Goal: Transaction & Acquisition: Purchase product/service

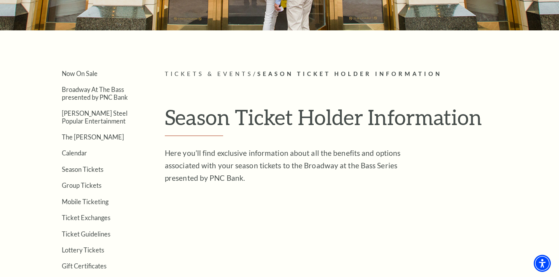
scroll to position [137, 0]
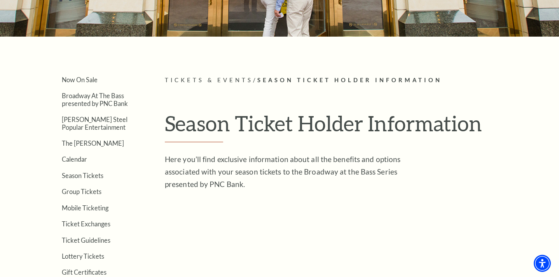
click at [196, 80] on span "Tickets & Events" at bounding box center [209, 80] width 88 height 7
click at [275, 79] on span "Season Ticket Holder Information" at bounding box center [350, 80] width 185 height 7
click at [91, 174] on link "Season Tickets" at bounding box center [83, 175] width 42 height 7
click at [77, 172] on link "Season Tickets" at bounding box center [83, 175] width 42 height 7
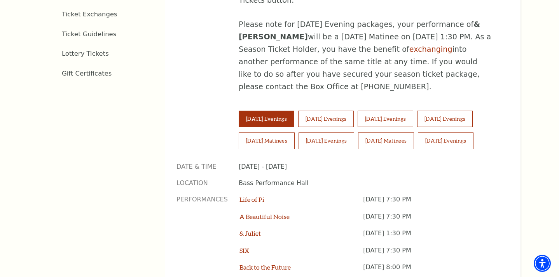
scroll to position [499, 0]
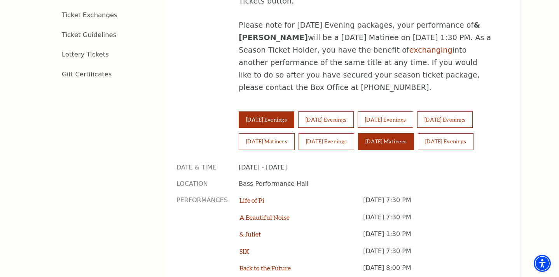
click at [379, 133] on button "Sunday Matinees" at bounding box center [386, 141] width 56 height 16
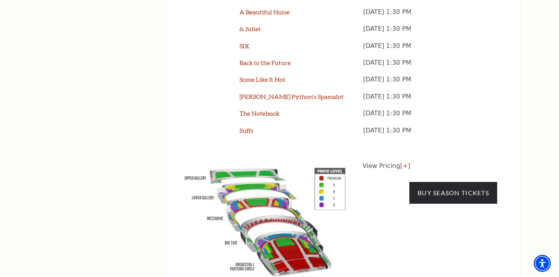
scroll to position [704, 0]
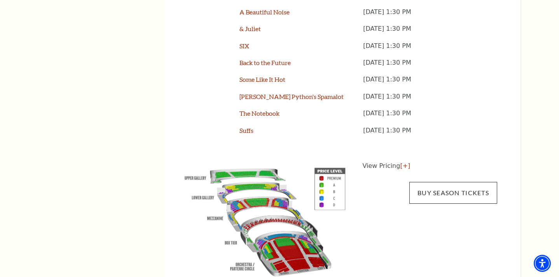
click at [428, 182] on link "Buy Season Tickets" at bounding box center [454, 193] width 88 height 22
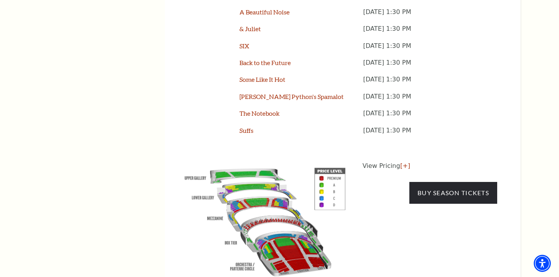
click at [322, 161] on img at bounding box center [265, 220] width 177 height 118
click at [299, 220] on img at bounding box center [265, 220] width 177 height 118
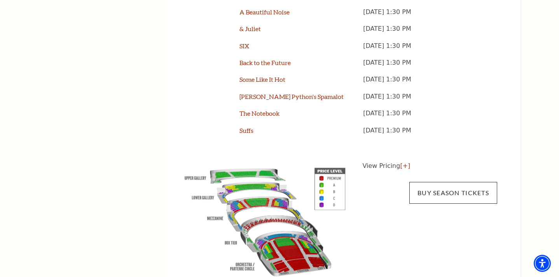
click at [440, 182] on link "Buy Season Tickets" at bounding box center [454, 193] width 88 height 22
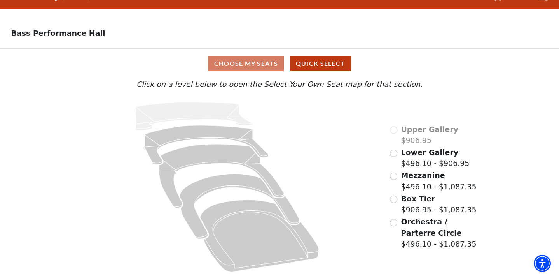
scroll to position [16, 0]
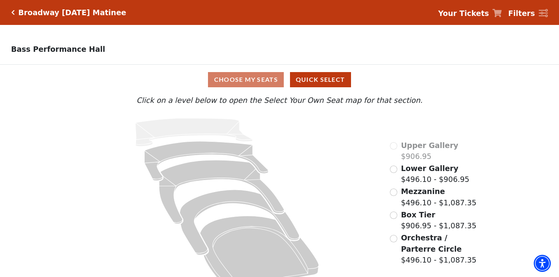
click at [394, 238] on input "Orchestra / Parterre Circle$496.10 - $1,087.35\a" at bounding box center [393, 238] width 7 height 7
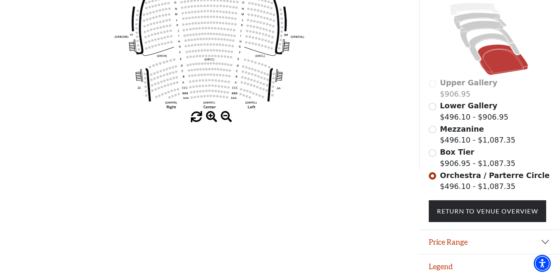
scroll to position [170, 0]
click at [545, 239] on button "Price Range" at bounding box center [490, 242] width 140 height 24
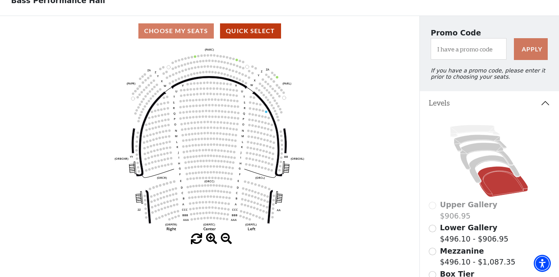
scroll to position [52, 0]
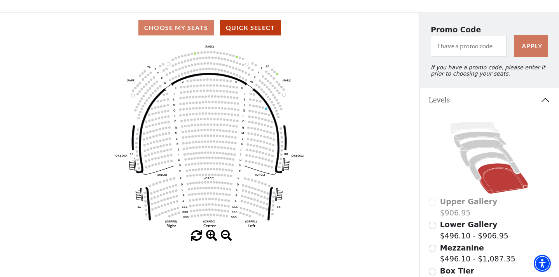
click at [216, 213] on icon "Left (ORPITL) Right (ORPITR) Center (ORPITC) ZZ AA YY BB ZA ZA (ORCL) (ORCR) (O…" at bounding box center [210, 136] width 378 height 187
click at [212, 233] on span at bounding box center [211, 235] width 11 height 11
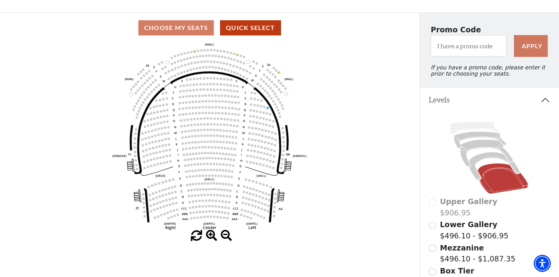
click at [212, 233] on span at bounding box center [211, 235] width 11 height 11
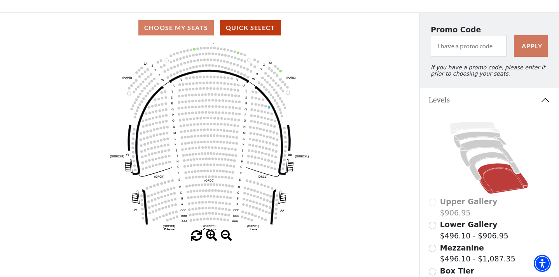
click at [212, 233] on span at bounding box center [211, 235] width 11 height 11
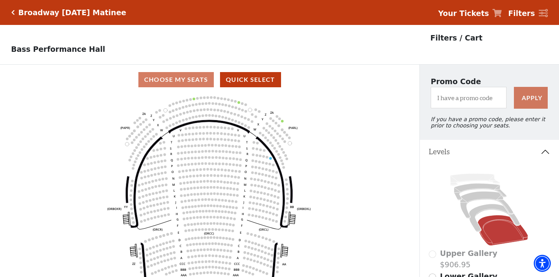
scroll to position [0, 0]
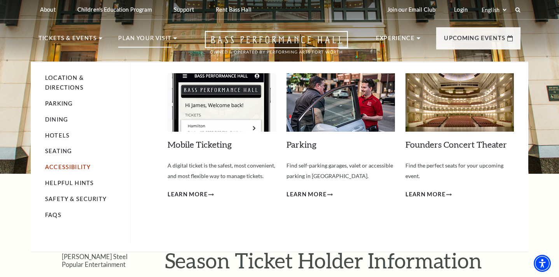
click at [78, 163] on link "Accessibility" at bounding box center [68, 166] width 46 height 7
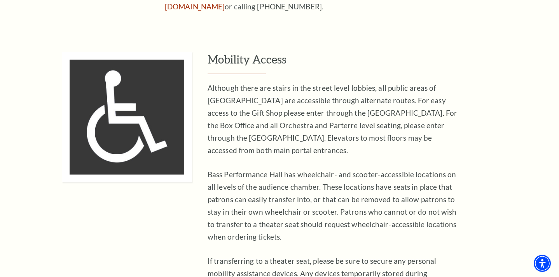
scroll to position [496, 0]
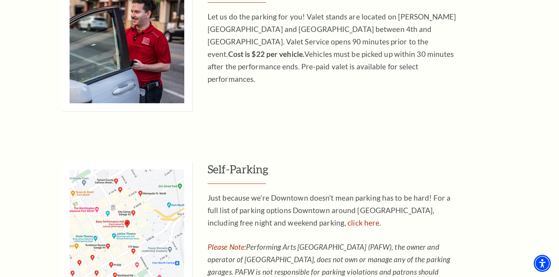
scroll to position [415, 0]
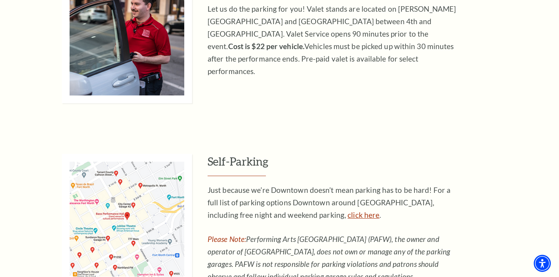
click at [348, 210] on link "click here" at bounding box center [364, 214] width 32 height 9
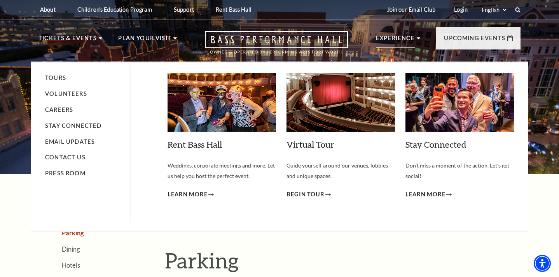
scroll to position [0, 0]
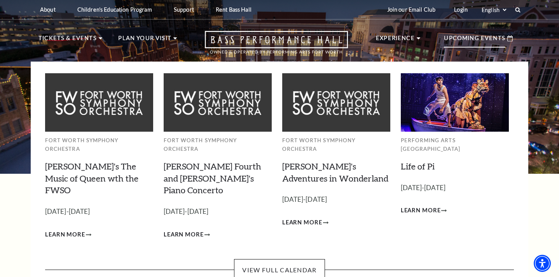
click at [471, 37] on p "Upcoming Events" at bounding box center [474, 40] width 61 height 14
click at [275, 259] on link "View Full Calendar" at bounding box center [279, 270] width 91 height 22
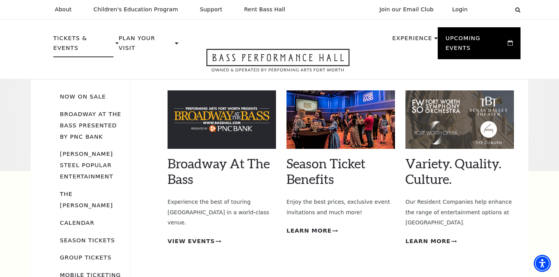
click at [189, 214] on div "Broadway At The Bass Empty heading Experience the best of touring Broadway in a…" at bounding box center [222, 231] width 109 height 282
click at [189, 236] on span "View Events" at bounding box center [191, 241] width 47 height 10
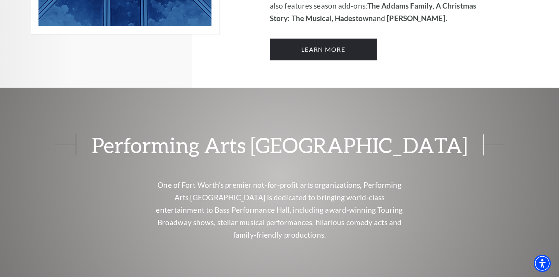
scroll to position [612, 0]
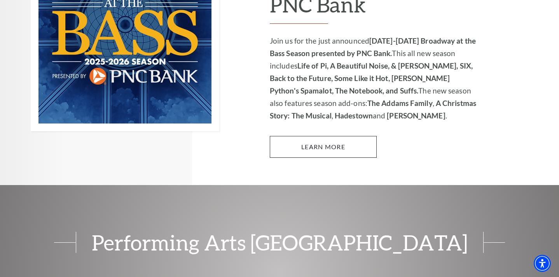
click at [299, 136] on link "Learn More" at bounding box center [323, 147] width 107 height 22
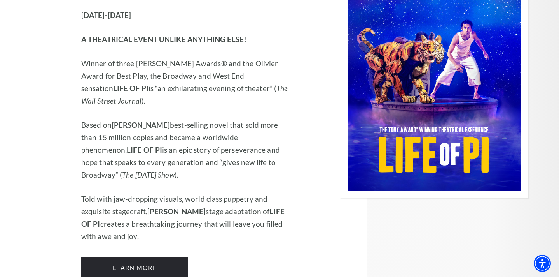
scroll to position [1067, 0]
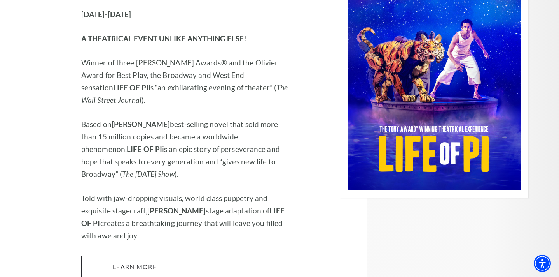
click at [172, 256] on link "Learn More" at bounding box center [134, 267] width 107 height 22
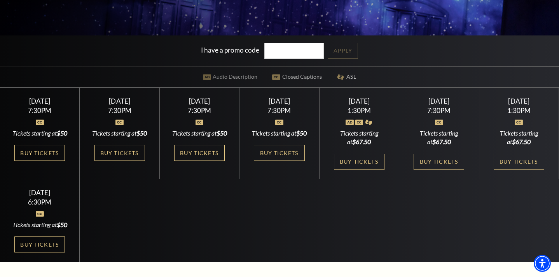
scroll to position [174, 0]
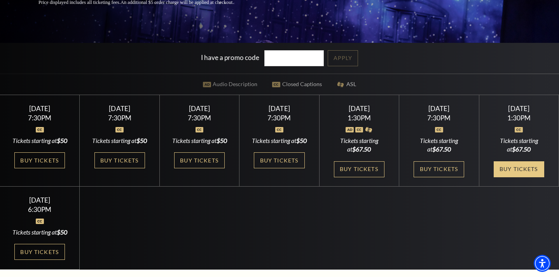
click at [510, 176] on link "Buy Tickets" at bounding box center [519, 169] width 51 height 16
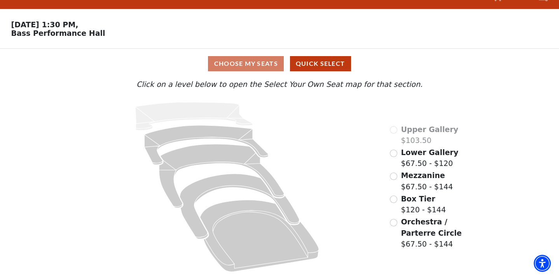
scroll to position [16, 0]
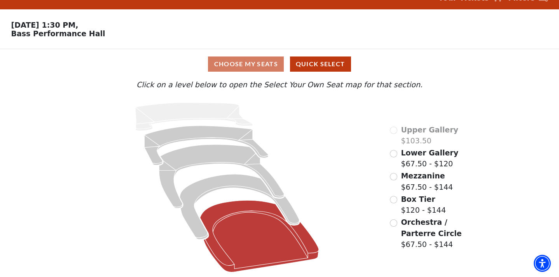
click at [279, 244] on icon at bounding box center [259, 236] width 119 height 72
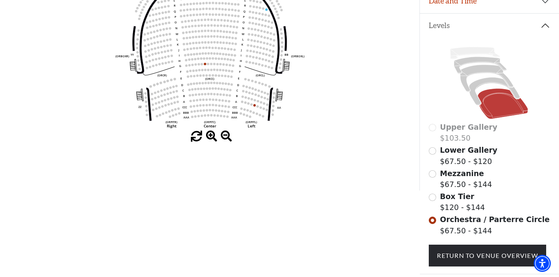
scroll to position [151, 0]
click at [455, 219] on span "Orchestra / Parterre Circle" at bounding box center [495, 219] width 110 height 9
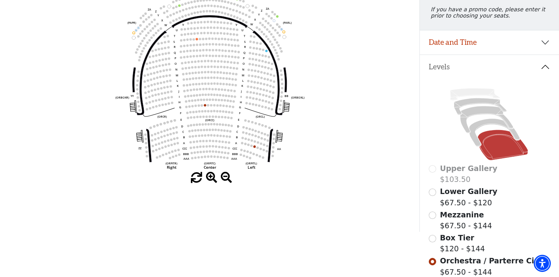
scroll to position [71, 0]
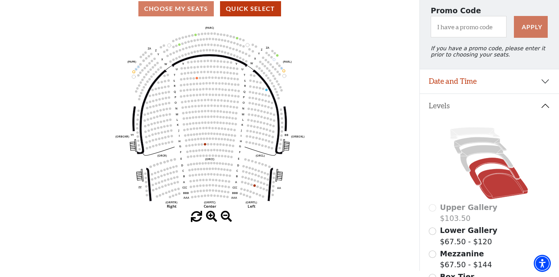
click at [479, 166] on icon at bounding box center [495, 172] width 51 height 28
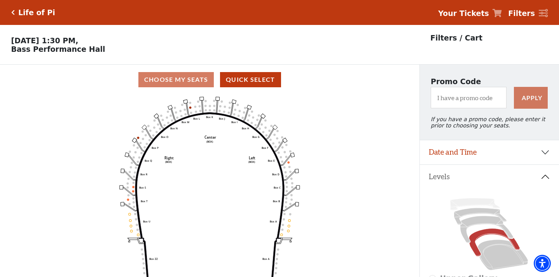
scroll to position [36, 0]
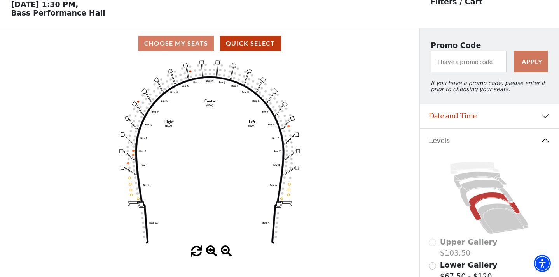
click at [134, 153] on icon "Left (BOX) Right (BOX) Center (BOX) Box ZZ Box U Box T Box S Box R Box Q Box P …" at bounding box center [210, 151] width 378 height 187
click at [133, 154] on circle at bounding box center [133, 155] width 2 height 2
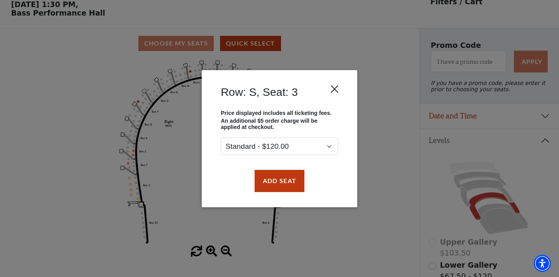
click at [334, 87] on button "Close" at bounding box center [335, 88] width 15 height 15
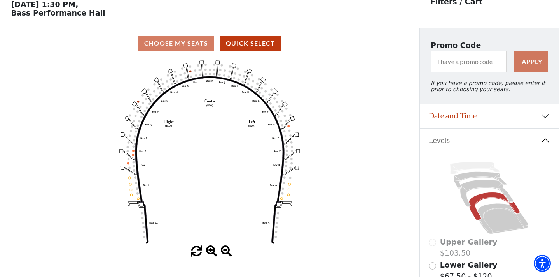
click at [134, 149] on icon "Left (BOX) Right (BOX) Center (BOX) Box ZZ Box U Box T Box S Box R Box Q Box P …" at bounding box center [210, 151] width 378 height 187
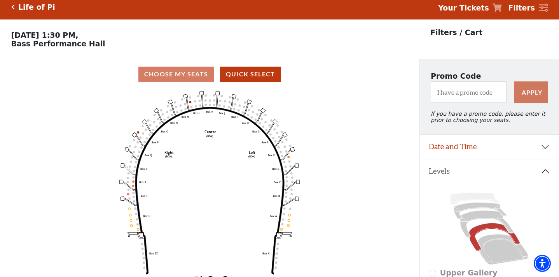
scroll to position [6, 0]
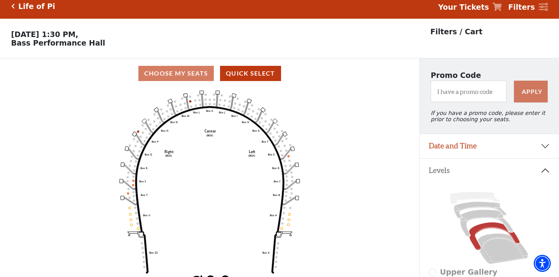
click at [544, 146] on button "Date and Time" at bounding box center [490, 146] width 140 height 24
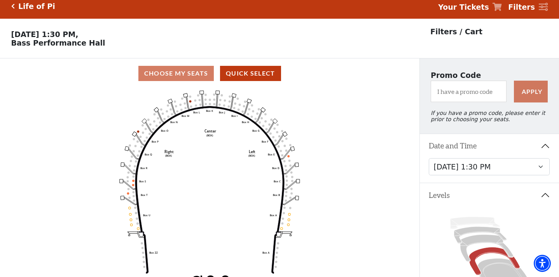
click at [365, 133] on icon "Left (BOX) Right (BOX) Center (BOX) Box ZZ Box U Box T Box S Box R Box Q Box P …" at bounding box center [210, 181] width 378 height 187
click at [405, 198] on div "Current Level Box Tier Click on a level below to open the Select Your Own Seat …" at bounding box center [210, 187] width 420 height 198
click at [261, 70] on button "Quick Select" at bounding box center [250, 73] width 61 height 15
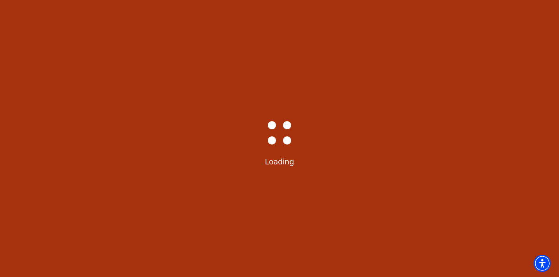
select select "6217"
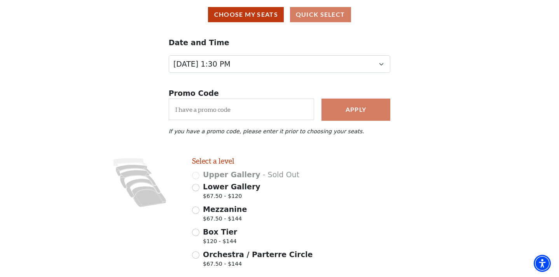
scroll to position [66, 0]
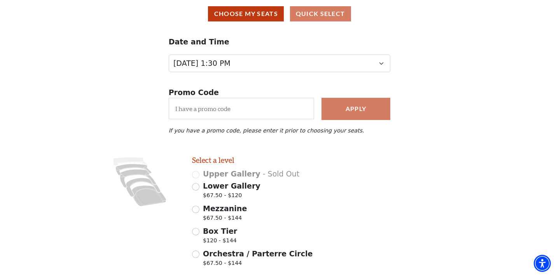
click at [196, 185] on input "Lower Gallery $67.50 - $120" at bounding box center [195, 186] width 7 height 7
radio input "true"
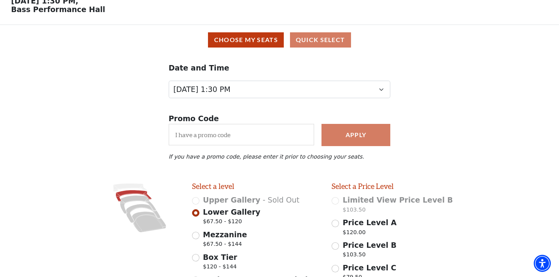
scroll to position [41, 0]
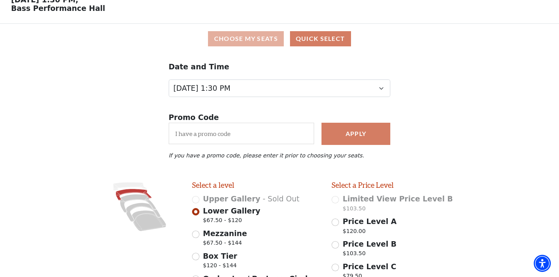
click at [249, 38] on button "Choose My Seats" at bounding box center [246, 38] width 76 height 15
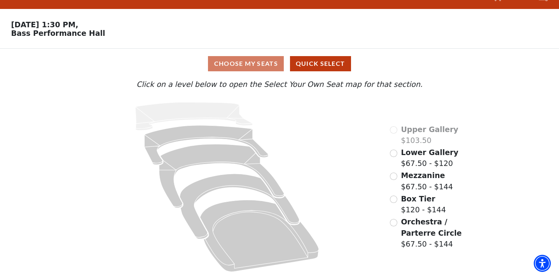
scroll to position [16, 0]
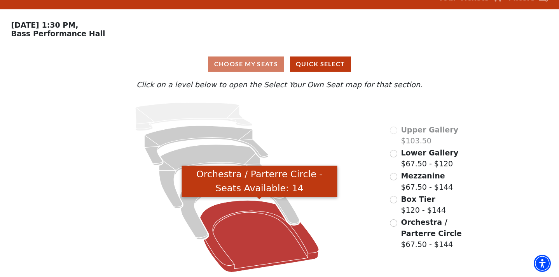
click at [274, 224] on icon "Orchestra / Parterre Circle - Seats Available: 14" at bounding box center [259, 236] width 119 height 72
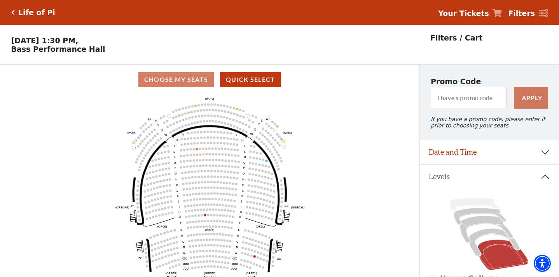
scroll to position [36, 0]
